Goal: Task Accomplishment & Management: Complete application form

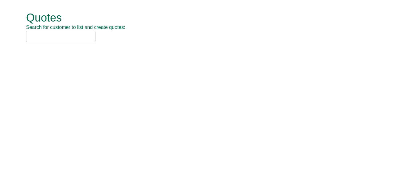
click at [31, 35] on input "text" at bounding box center [60, 36] width 69 height 11
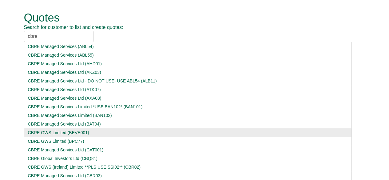
scroll to position [38, 0]
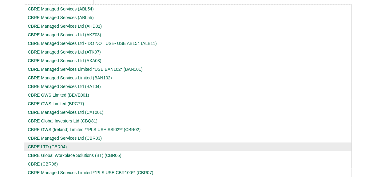
type input "cbre"
click at [58, 146] on div "CBRE LTD (CBR04)" at bounding box center [187, 147] width 319 height 6
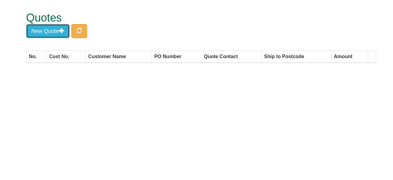
click at [59, 31] on button "New Quote" at bounding box center [48, 31] width 44 height 14
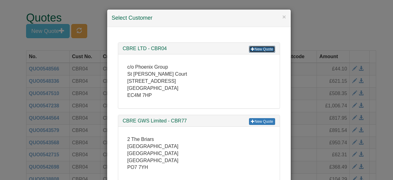
click at [257, 47] on link "New Quote" at bounding box center [262, 49] width 26 height 7
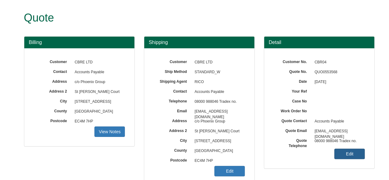
click at [346, 158] on link "Edit" at bounding box center [349, 153] width 30 height 10
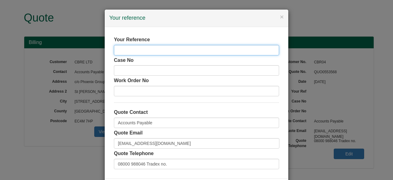
click at [159, 47] on input "text" at bounding box center [196, 50] width 165 height 10
type input "c"
click at [136, 46] on input "text" at bounding box center [196, 50] width 165 height 10
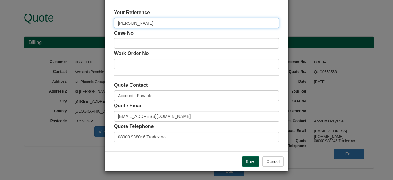
type input "Sabia Begum"
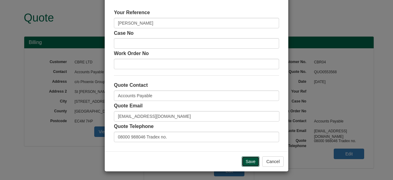
click at [253, 163] on input "Save" at bounding box center [251, 161] width 18 height 10
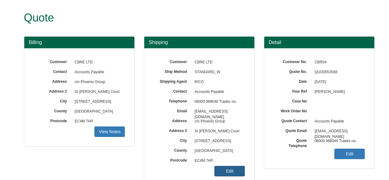
click at [222, 174] on link "Edit" at bounding box center [229, 171] width 30 height 10
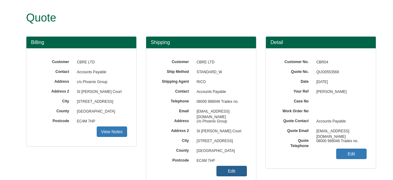
select select "GB"
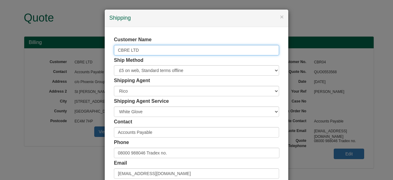
drag, startPoint x: 140, startPoint y: 50, endPoint x: 45, endPoint y: 48, distance: 95.0
click at [45, 48] on div "× Shipping Customer Name CBRE LTD Ship Method Free of Charge £5 Flat Rate £7.50…" at bounding box center [196, 90] width 393 height 180
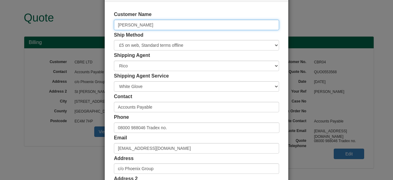
scroll to position [25, 0]
type input "Sabia Begum"
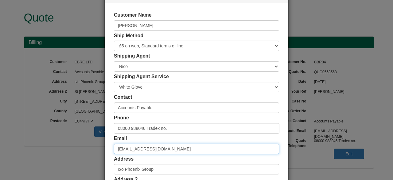
drag, startPoint x: 176, startPoint y: 148, endPoint x: 49, endPoint y: 136, distance: 127.8
click at [49, 136] on div "× Shipping Customer Name Sabia Begum Ship Method Free of Charge £5 Flat Rate £7…" at bounding box center [196, 90] width 393 height 180
paste input "sabia.begum@cbre.com"
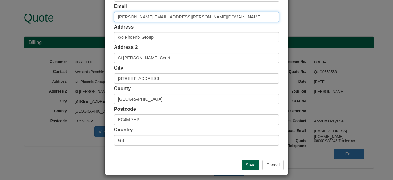
scroll to position [156, 0]
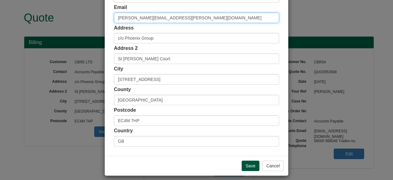
type input "sabia.begum@cbre.com"
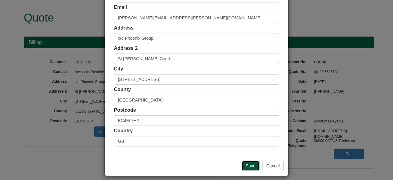
click at [250, 164] on input "Save" at bounding box center [251, 165] width 18 height 10
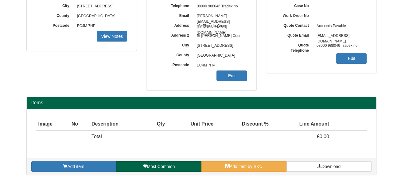
scroll to position [95, 0]
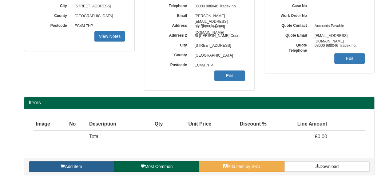
click at [68, 166] on span "Add item" at bounding box center [73, 166] width 17 height 5
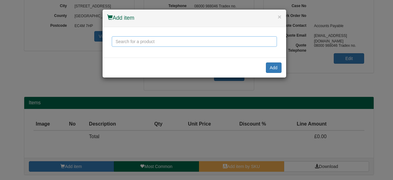
click at [145, 40] on input "text" at bounding box center [194, 41] width 165 height 10
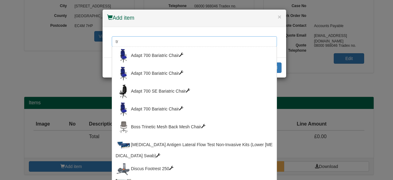
type input "t"
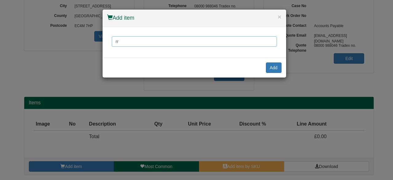
type input "r"
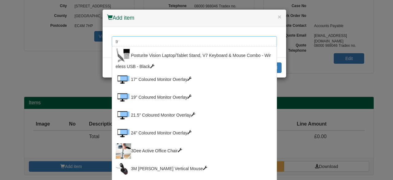
type input "t"
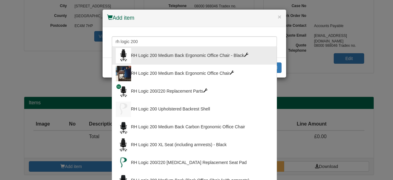
click at [160, 54] on div "RH Logic 200 Medium Back Ergonomic Office Chair - Black" at bounding box center [194, 55] width 157 height 15
type input "RH Logic 200 Medium Back Ergonomic Office Chair - Black"
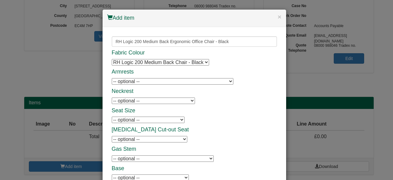
click at [171, 76] on div "Fabric Colour RH Logic 200 Medium Back Chair - Black RH Logic 200 Medium Back C…" at bounding box center [194, 169] width 165 height 239
click at [168, 89] on h4 "Neckrest" at bounding box center [194, 91] width 165 height 6
click at [164, 84] on select "-- optional -- 8L Armrests - Black - Black Frame 8L Armrests - Black - Black Fr…" at bounding box center [173, 81] width 122 height 6
select select "1301054"
click at [112, 78] on select "-- optional -- 8L Armrests - Black - Black Frame 8L Armrests - Black - Black Fr…" at bounding box center [173, 81] width 122 height 6
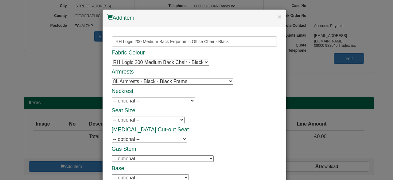
click at [160, 103] on select "-- optional -- RH Logic 200/220 Neckrest - Black RH Logic 200/220 Neckrest - Bl…" at bounding box center [153, 100] width 83 height 6
select select "1301046"
click at [112, 97] on select "-- optional -- RH Logic 200/220 Neckrest - Black RH Logic 200/220 Neckrest - Bl…" at bounding box center [153, 100] width 83 height 6
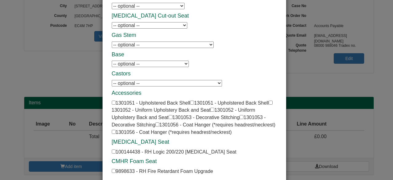
scroll to position [145, 0]
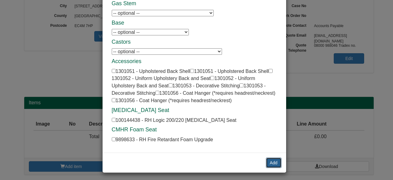
click at [267, 160] on button "Add" at bounding box center [274, 162] width 16 height 10
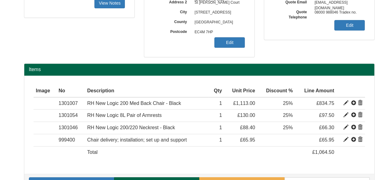
scroll to position [144, 0]
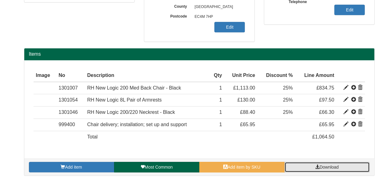
click at [325, 162] on link "Download" at bounding box center [326, 167] width 85 height 10
